Goal: Task Accomplishment & Management: Manage account settings

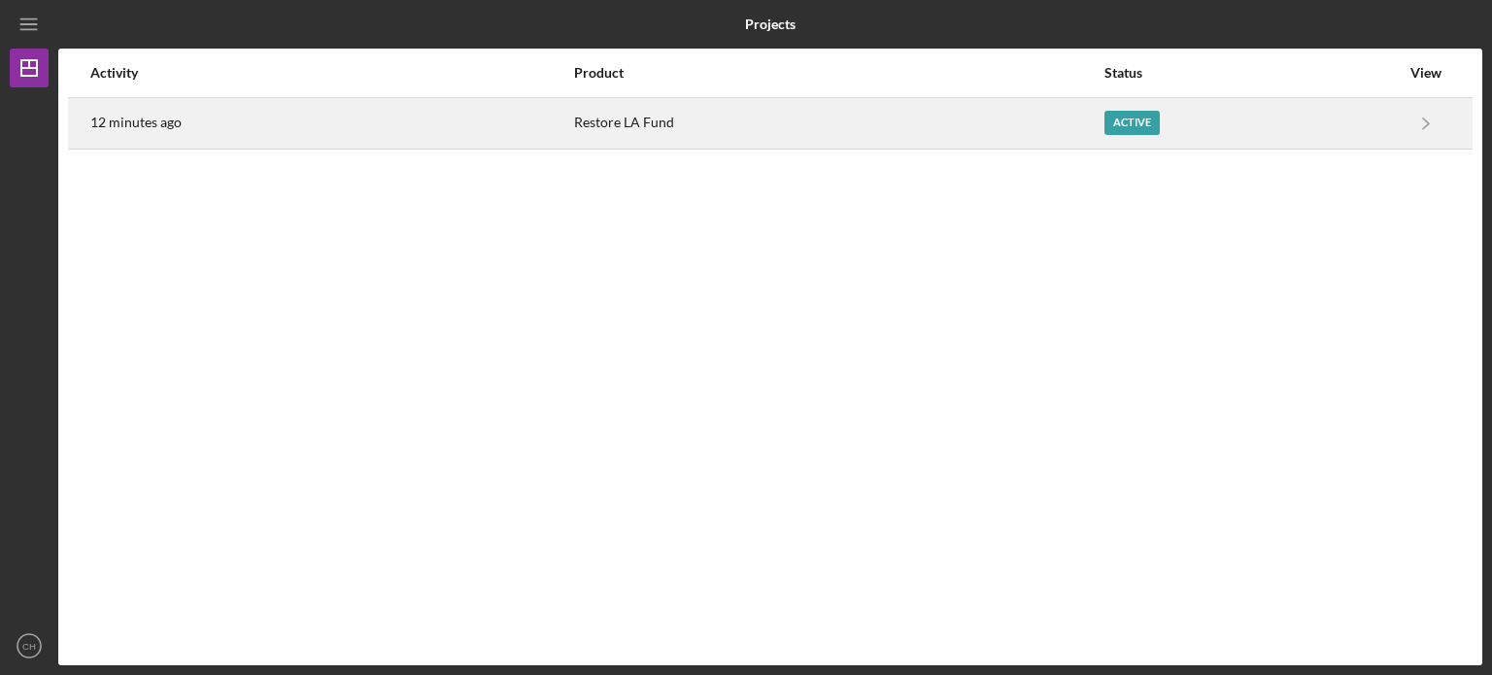
click at [734, 117] on div "Restore LA Fund" at bounding box center [838, 123] width 528 height 49
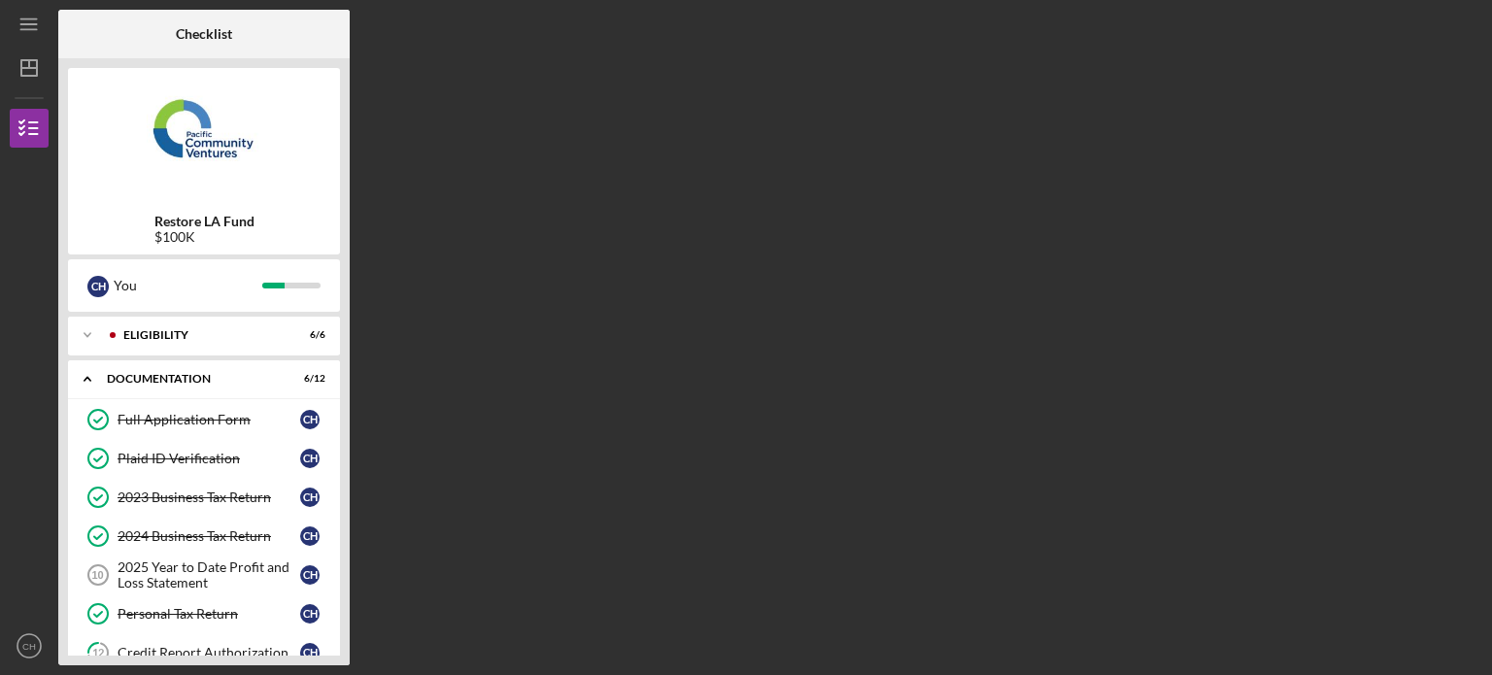
click at [346, 390] on div "Restore LA Fund $100K C H You Icon/Expander Eligibility 6 / 6 Icon/Expander Doc…" at bounding box center [203, 361] width 291 height 607
click at [251, 573] on div "2025 Year to Date Profit and Loss Statement" at bounding box center [209, 575] width 183 height 31
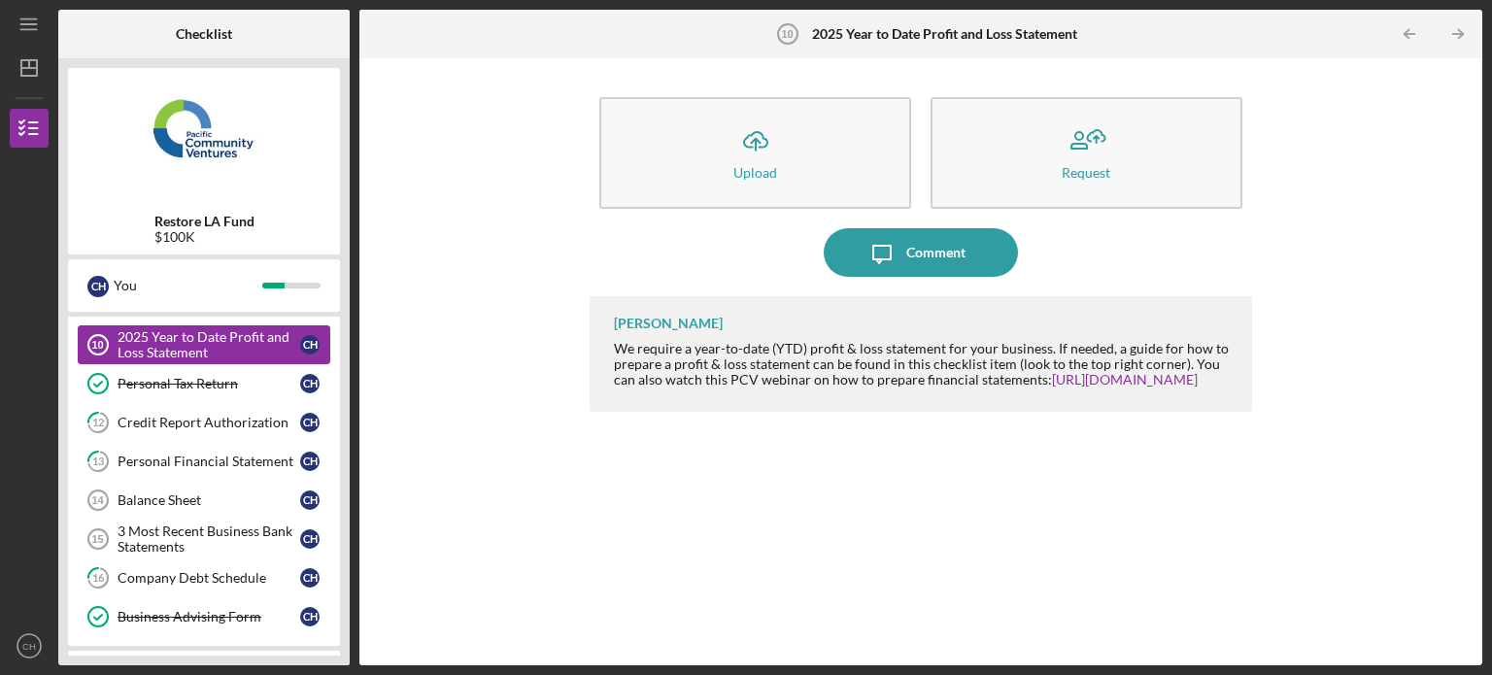
scroll to position [233, 0]
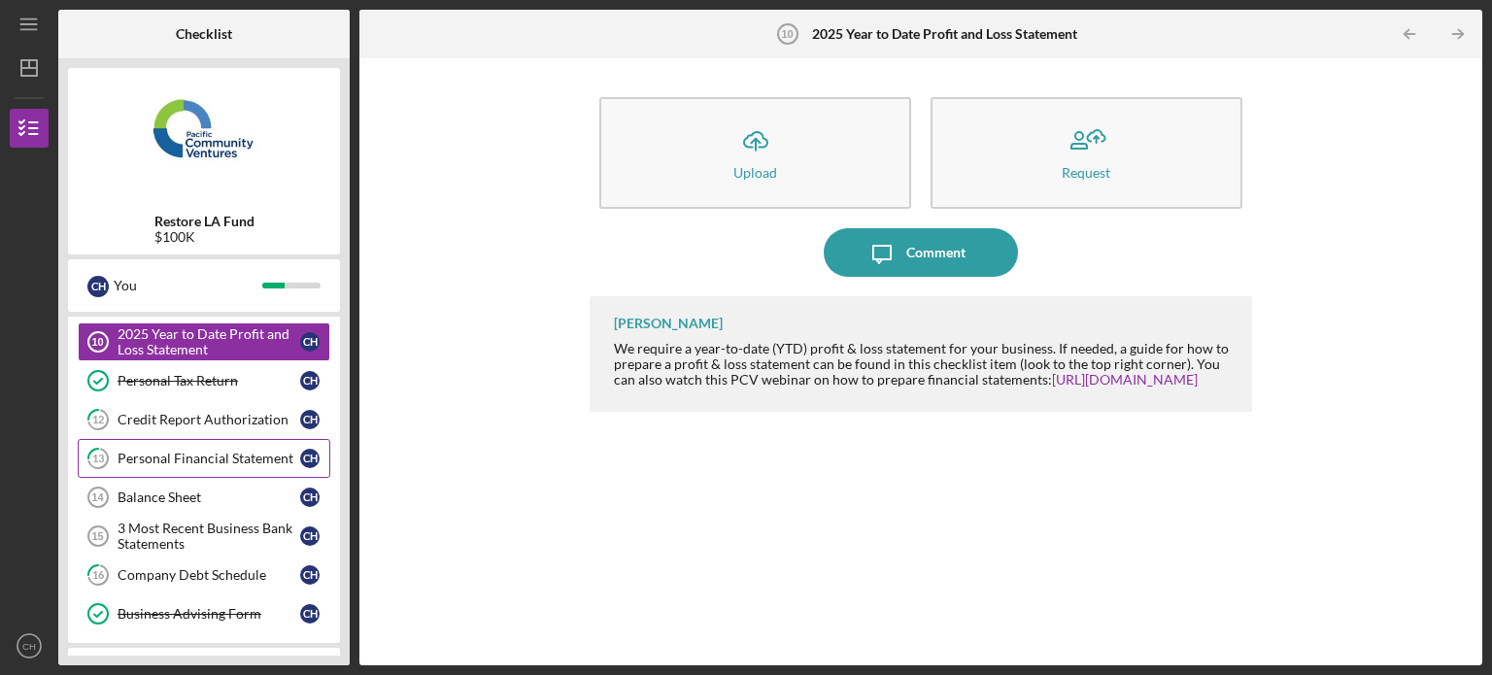
click at [243, 458] on div "Personal Financial Statement" at bounding box center [209, 459] width 183 height 16
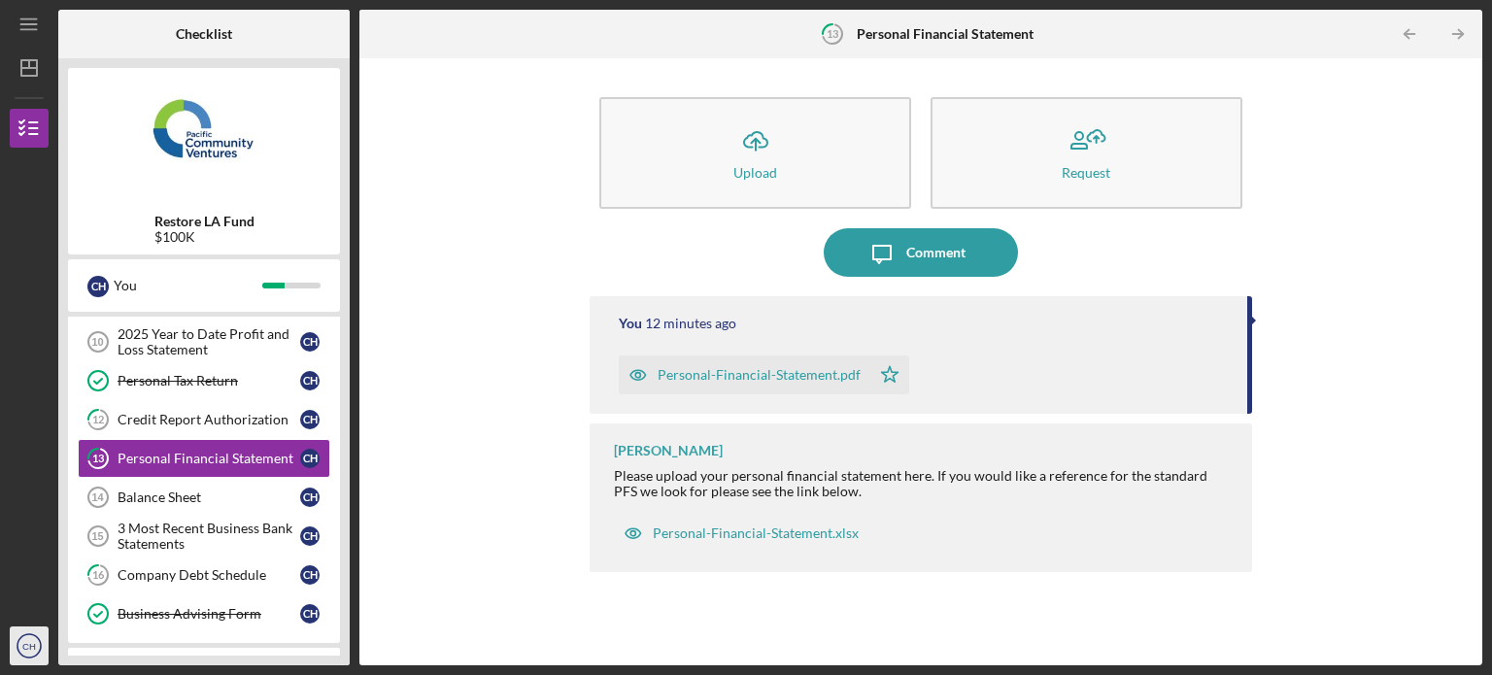
click at [31, 664] on icon "CH" at bounding box center [29, 646] width 39 height 49
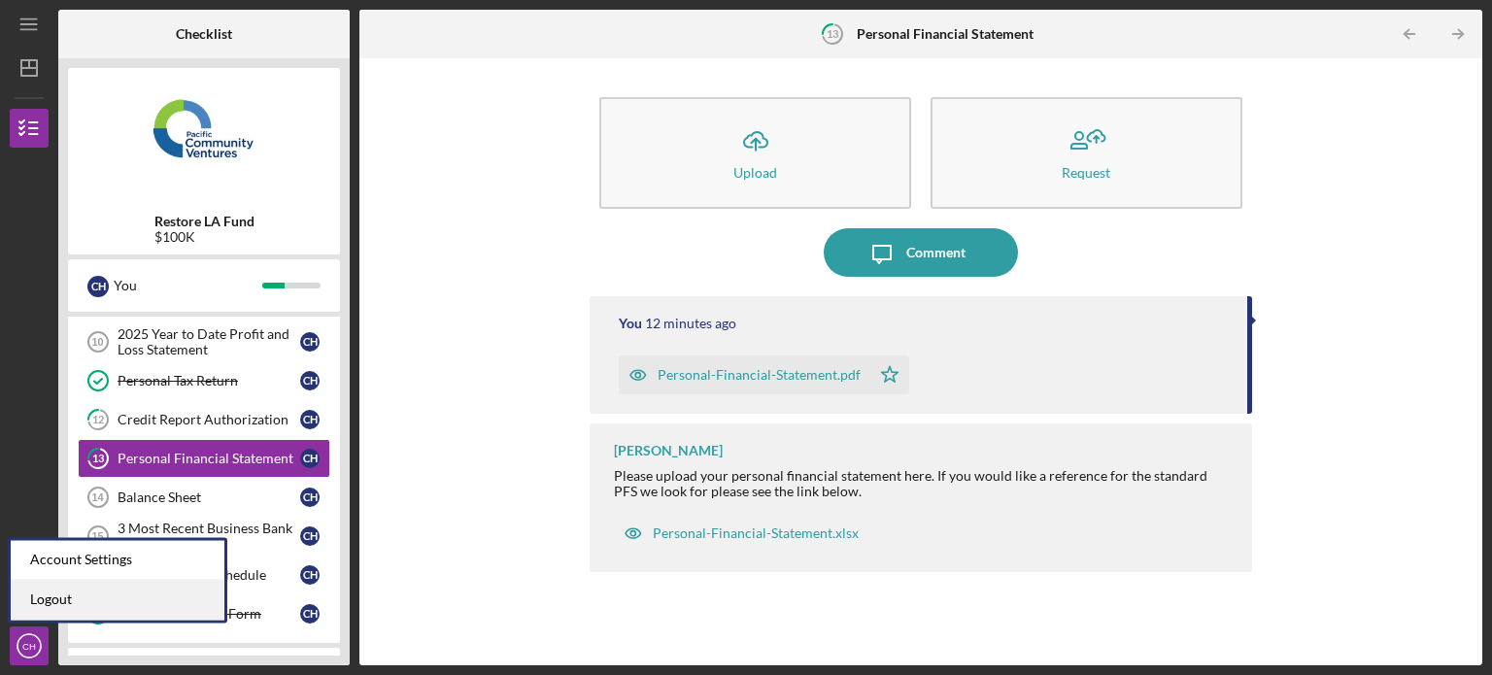
click at [107, 611] on link "Logout" at bounding box center [118, 600] width 214 height 40
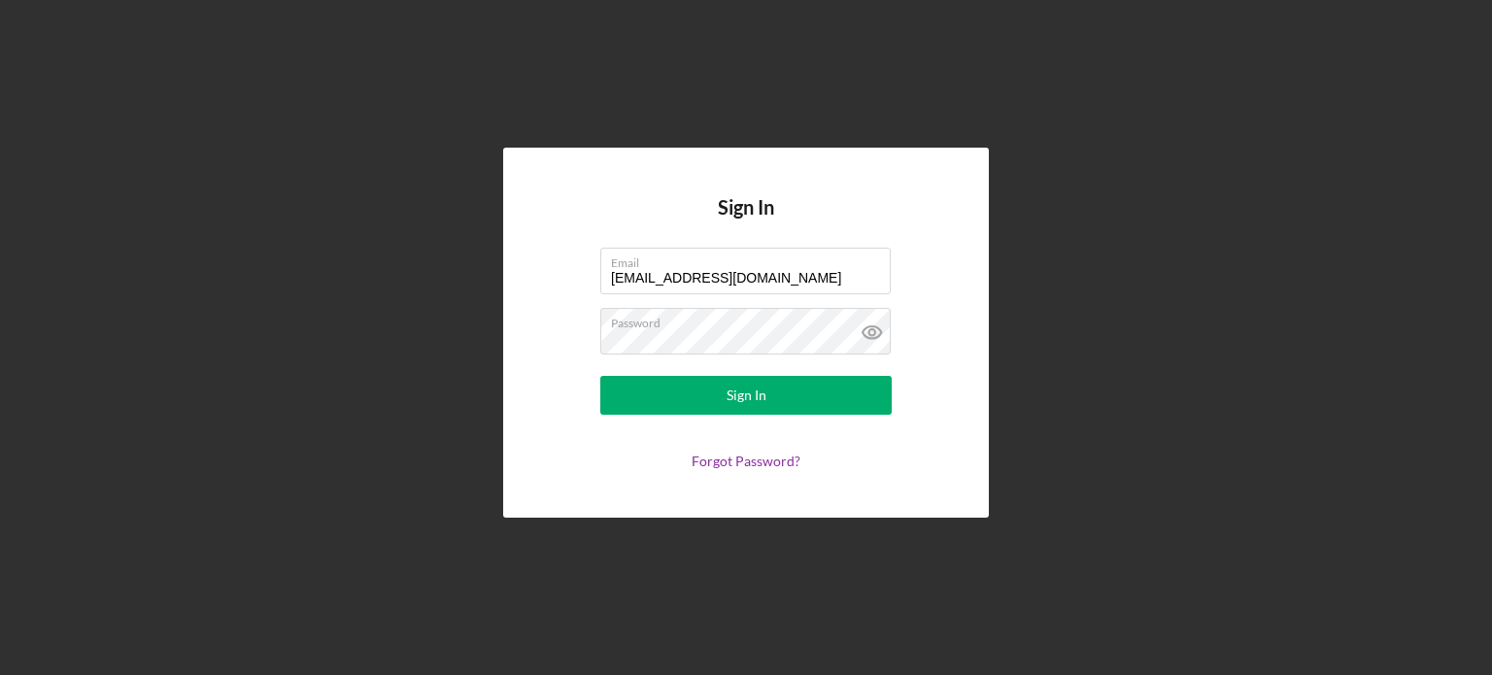
drag, startPoint x: 768, startPoint y: 282, endPoint x: 517, endPoint y: 349, distance: 259.5
click at [517, 349] on div "Sign In Email [EMAIL_ADDRESS][DOMAIN_NAME] Password Sign In Forgot Password?" at bounding box center [746, 333] width 486 height 370
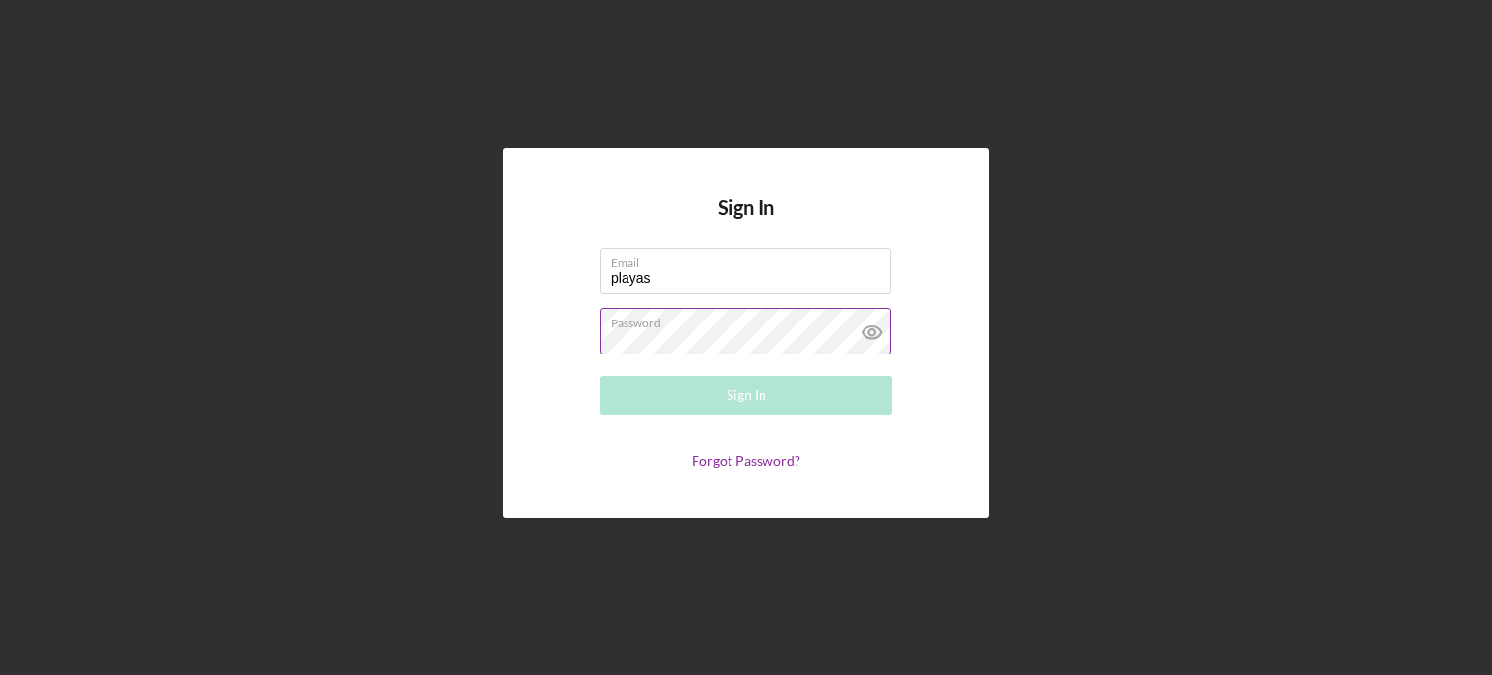
type input "[EMAIL_ADDRESS][DOMAIN_NAME]"
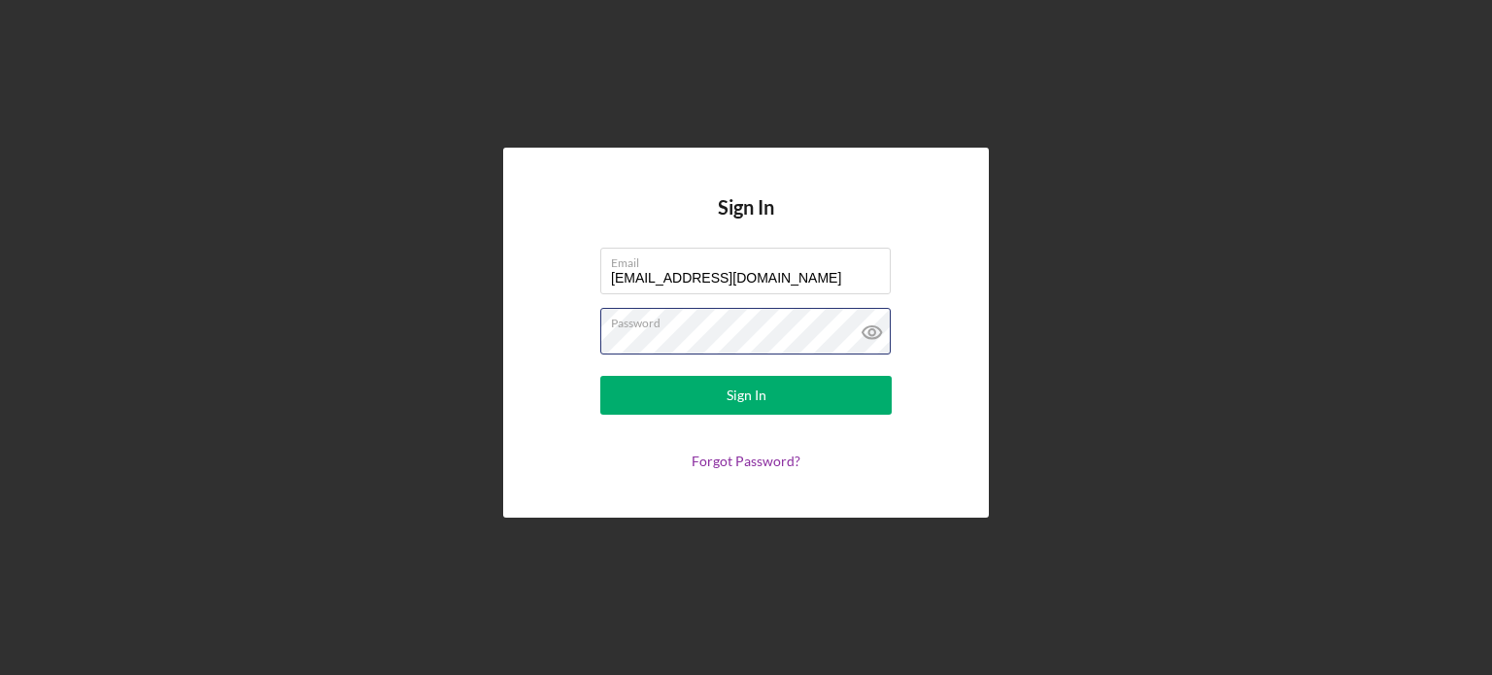
click at [598, 346] on form "Email [EMAIL_ADDRESS][DOMAIN_NAME] Password Sign In Forgot Password?" at bounding box center [746, 359] width 389 height 222
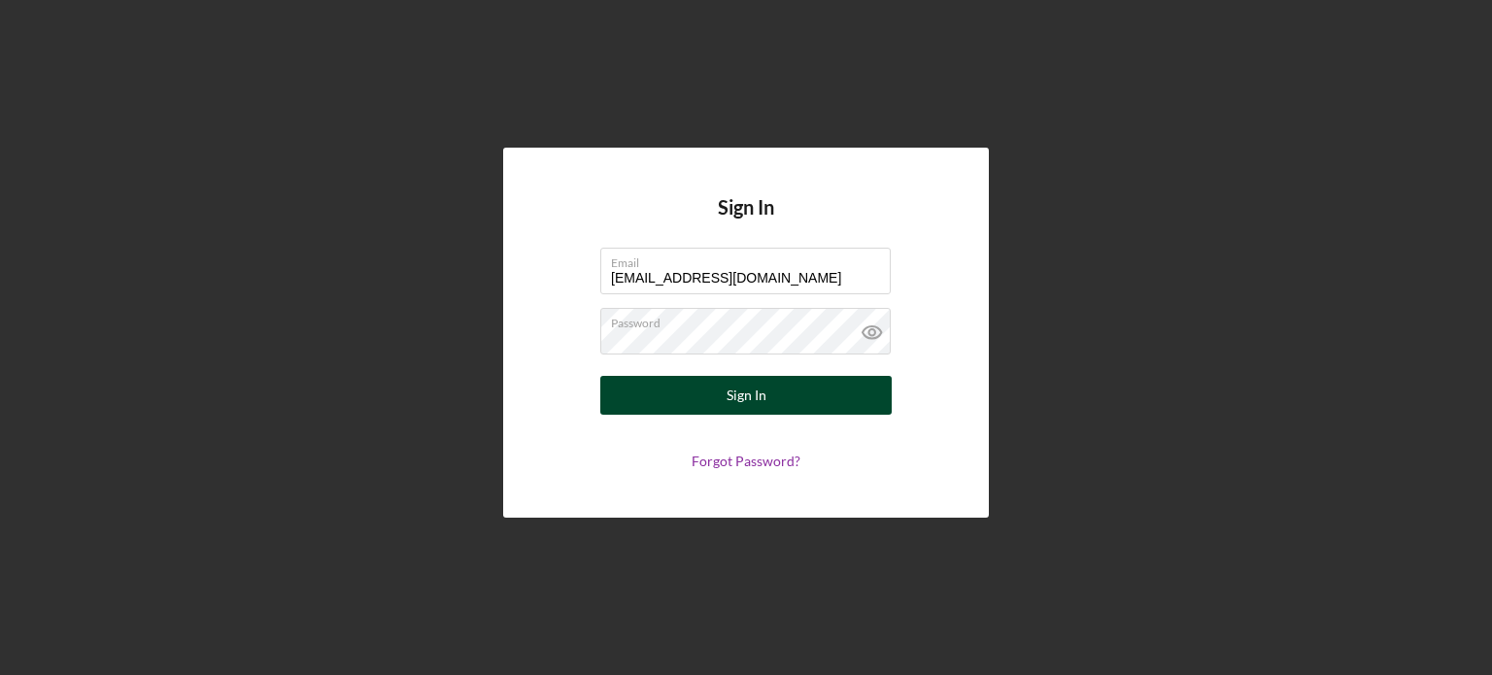
click at [647, 388] on button "Sign In" at bounding box center [745, 395] width 291 height 39
